Goal: Contribute content

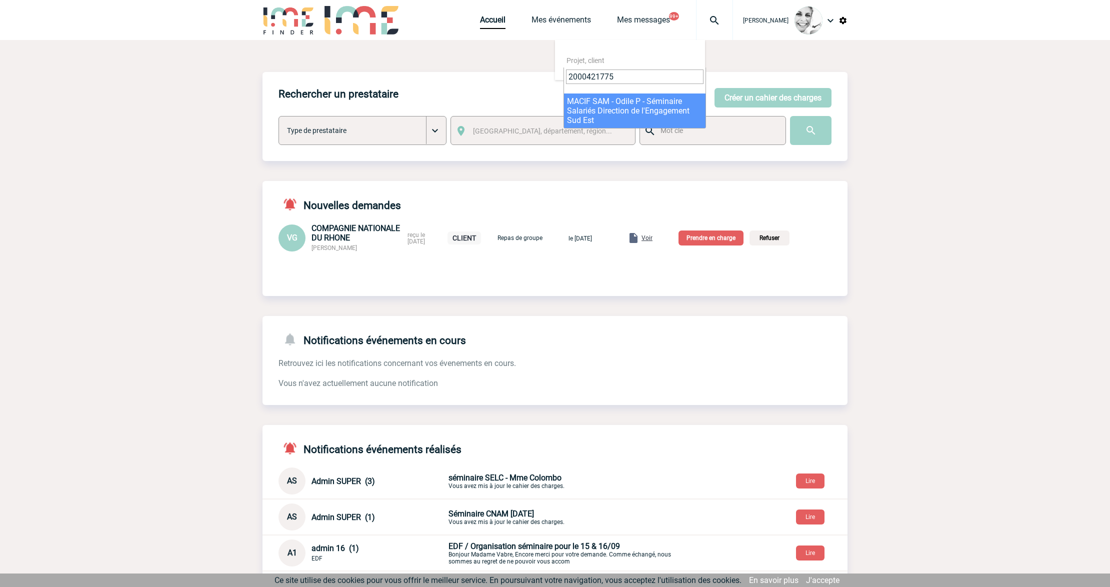
type input "2000421775"
select select "21276"
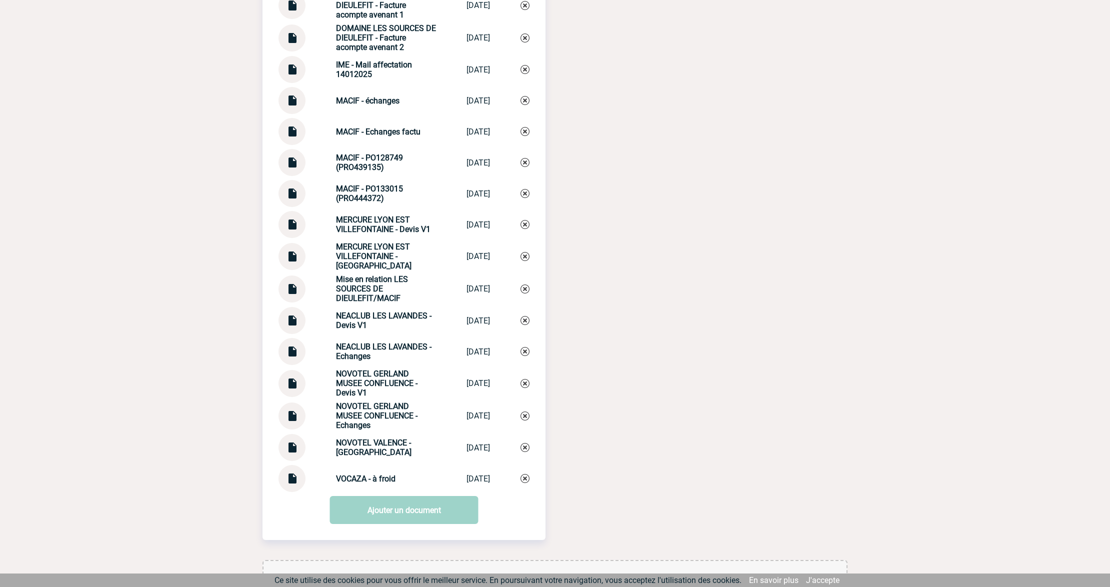
scroll to position [2037, 0]
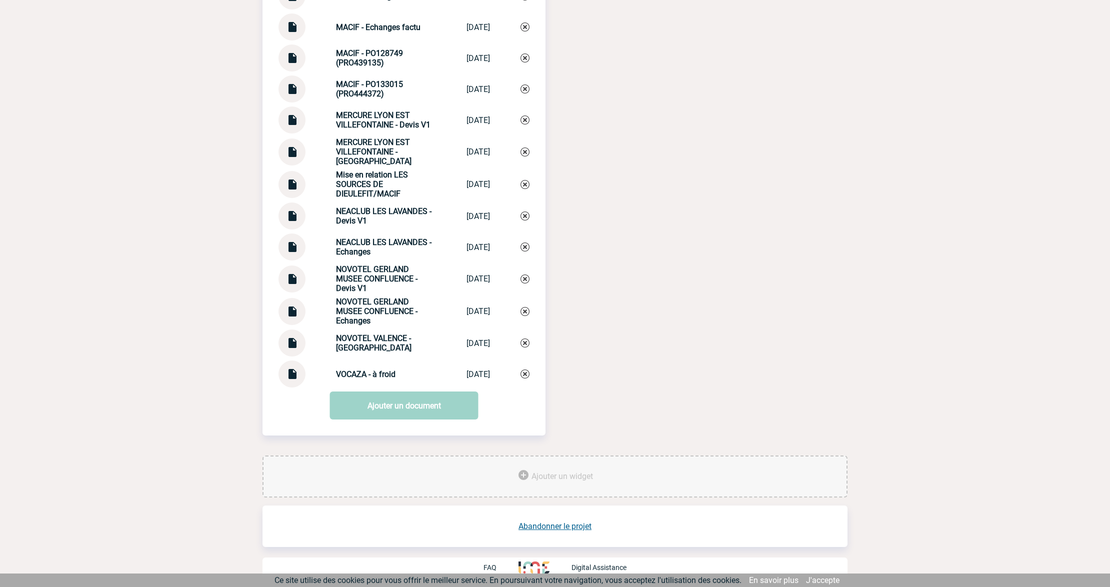
click at [406, 419] on link "Ajouter un document" at bounding box center [404, 406] width 149 height 28
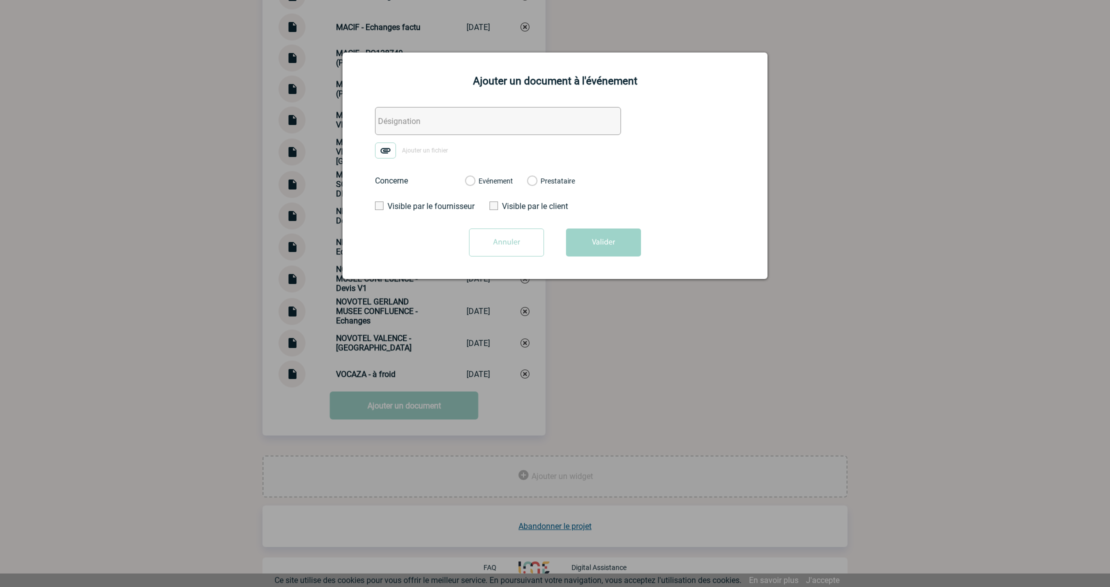
click at [467, 117] on input "text" at bounding box center [498, 121] width 246 height 28
click at [476, 117] on input "0. IME - Négo commission suite litige" at bounding box center [498, 121] width 246 height 28
type input "0. IME - Négo commission à 8% suite litige"
click at [383, 154] on img at bounding box center [385, 151] width 21 height 16
click at [0, 0] on input "Ajouter un fichier" at bounding box center [0, 0] width 0 height 0
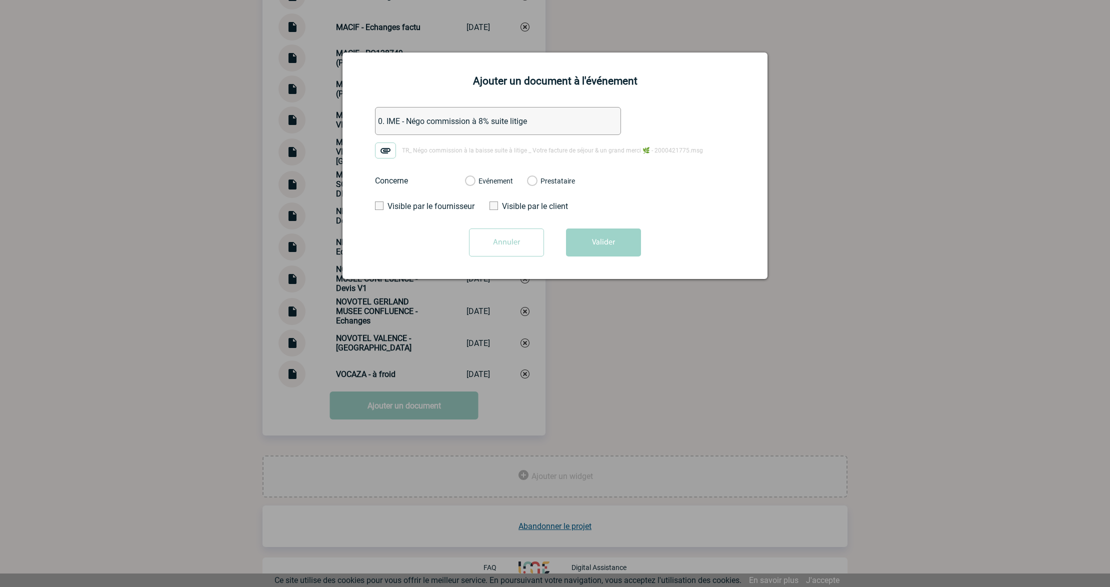
click at [475, 182] on label "Evénement" at bounding box center [470, 181] width 10 height 9
click at [0, 0] on input "Evénement" at bounding box center [0, 0] width 0 height 0
click at [602, 230] on button "Valider" at bounding box center [603, 243] width 75 height 28
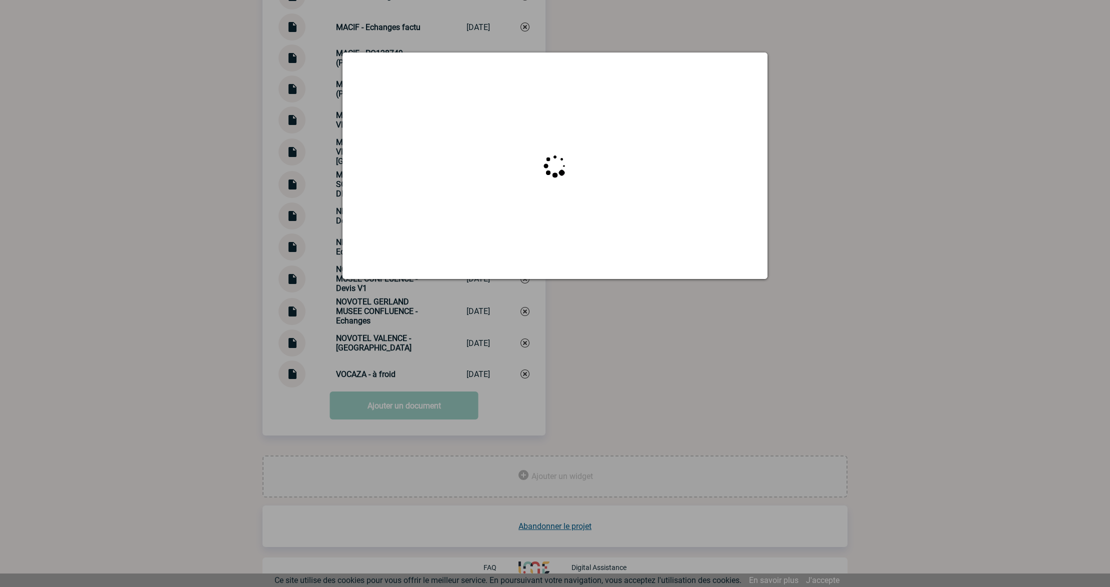
click at [267, 383] on div at bounding box center [555, 293] width 1110 height 587
